Goal: Task Accomplishment & Management: Manage account settings

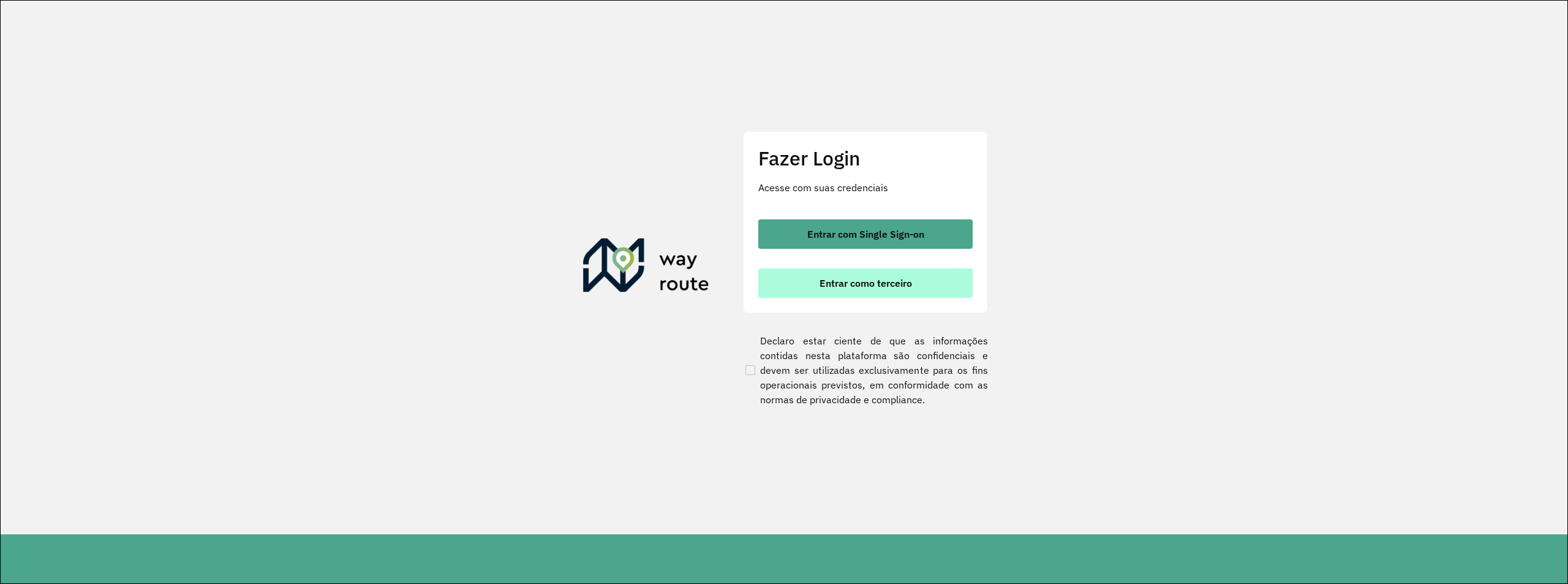
click at [792, 290] on button "Entrar como terceiro" at bounding box center [866, 283] width 214 height 30
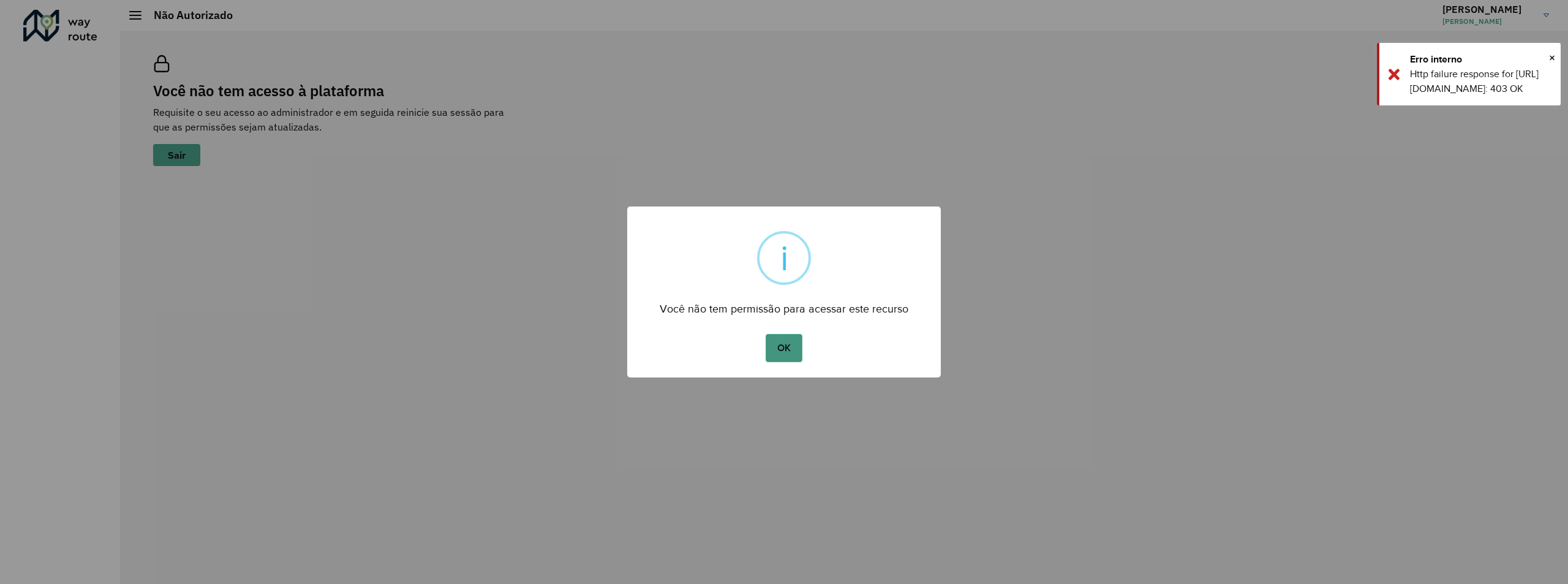
click at [782, 341] on button "OK" at bounding box center [784, 347] width 36 height 28
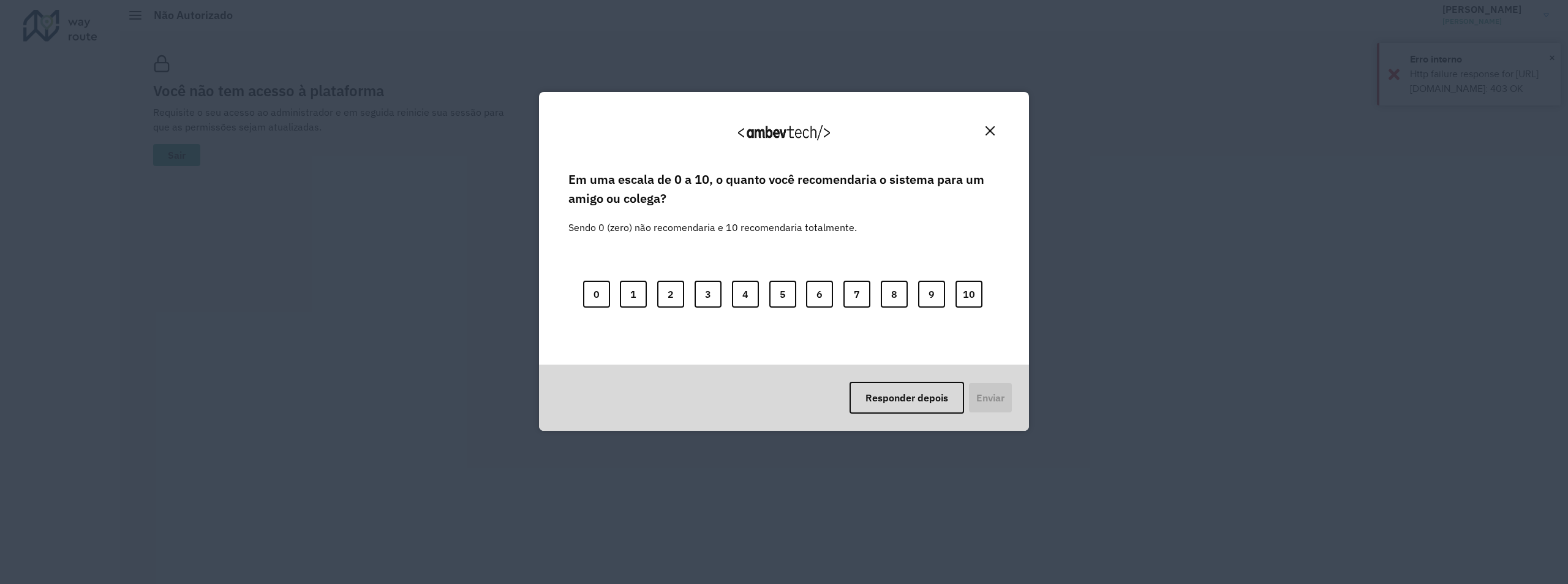
click at [997, 134] on button "Close" at bounding box center [990, 131] width 19 height 19
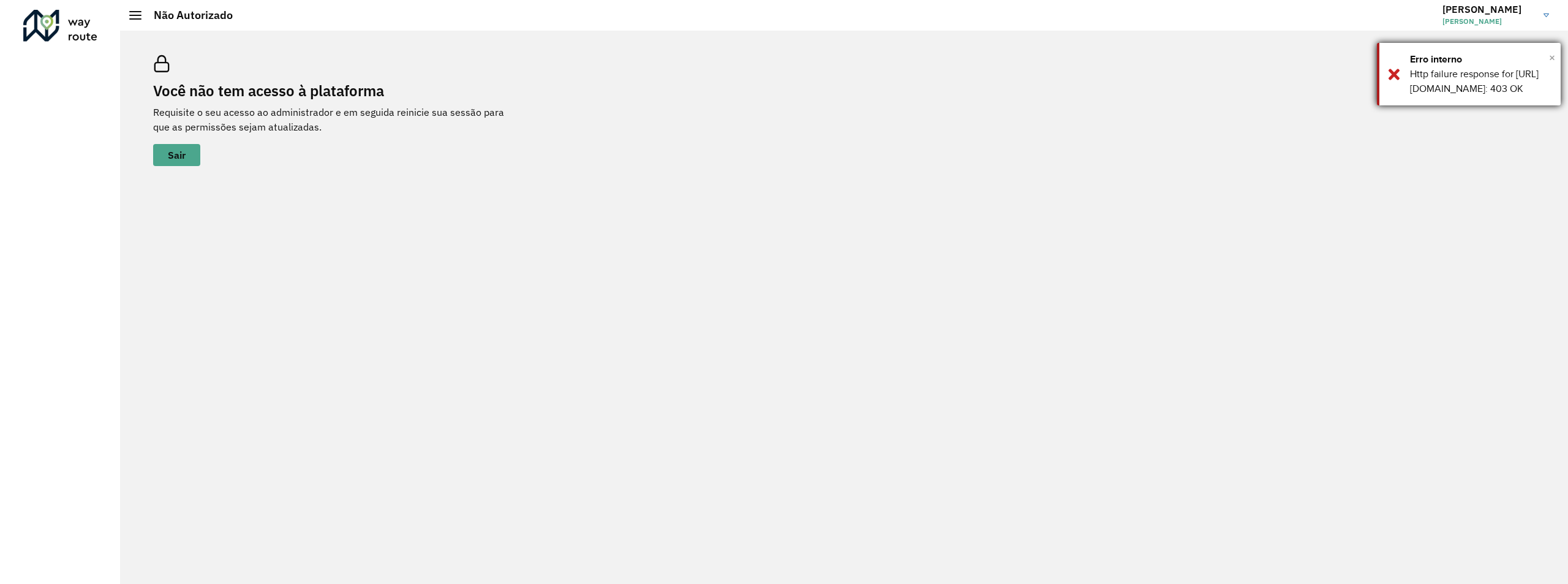
click at [1549, 55] on span "×" at bounding box center [1552, 57] width 6 height 18
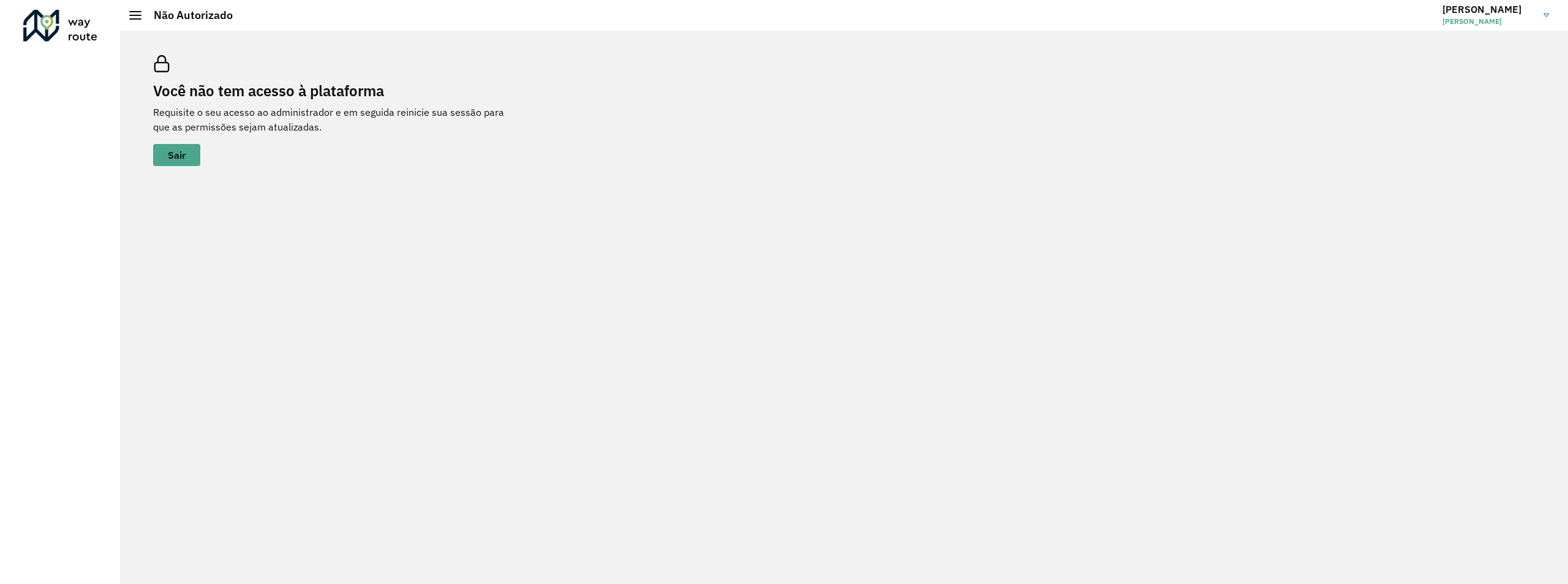
click at [1546, 18] on link "[PERSON_NAME]" at bounding box center [1500, 14] width 116 height 32
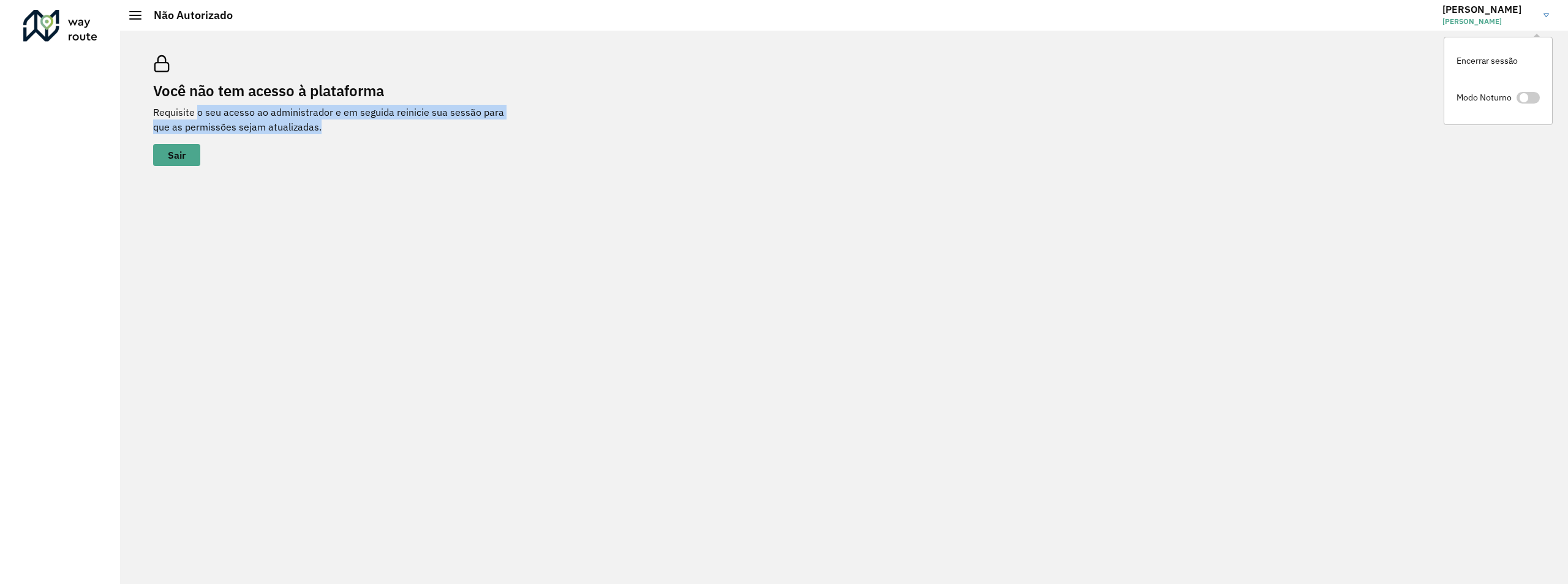
drag, startPoint x: 196, startPoint y: 119, endPoint x: 308, endPoint y: 120, distance: 112.0
click at [308, 120] on p "Requisite o seu acesso ao administrador e em seguida reinicie sua sessão para q…" at bounding box center [336, 119] width 368 height 30
click at [315, 126] on p "Requisite o seu acesso ao administrador e em seguida reinicie sua sessão para q…" at bounding box center [336, 119] width 368 height 30
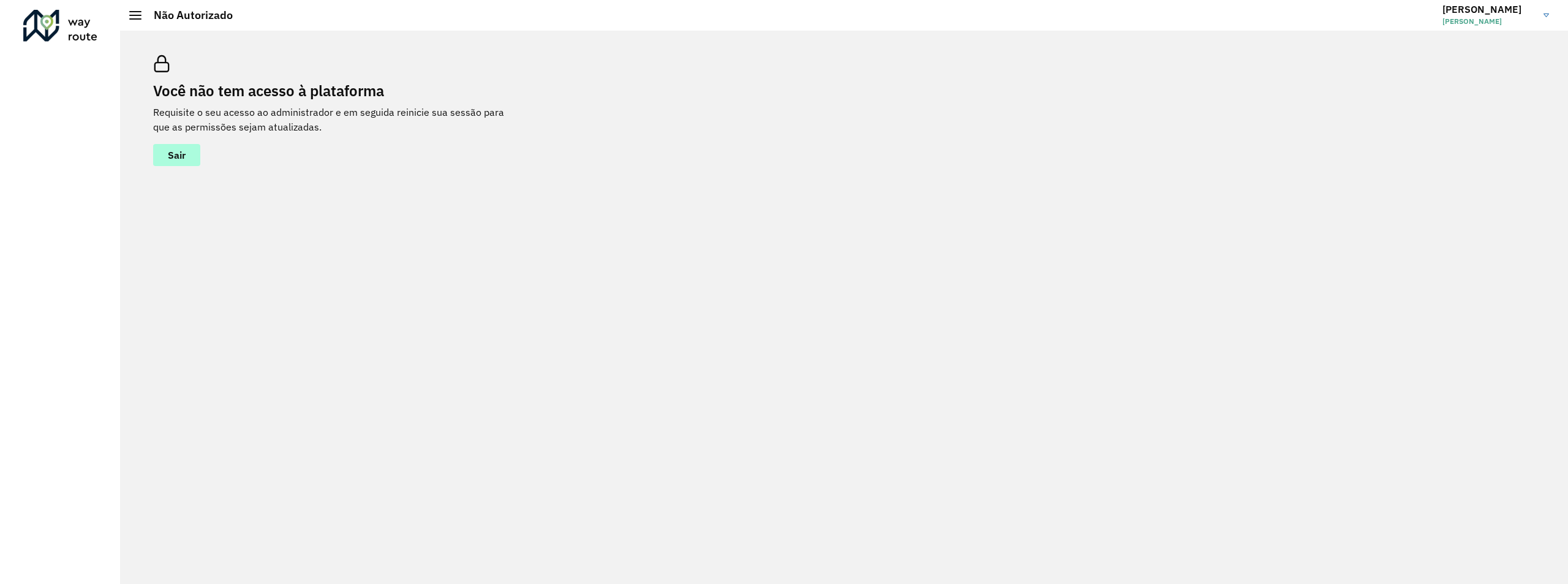
click at [185, 158] on span "Sair" at bounding box center [177, 155] width 18 height 10
